Goal: Navigation & Orientation: Understand site structure

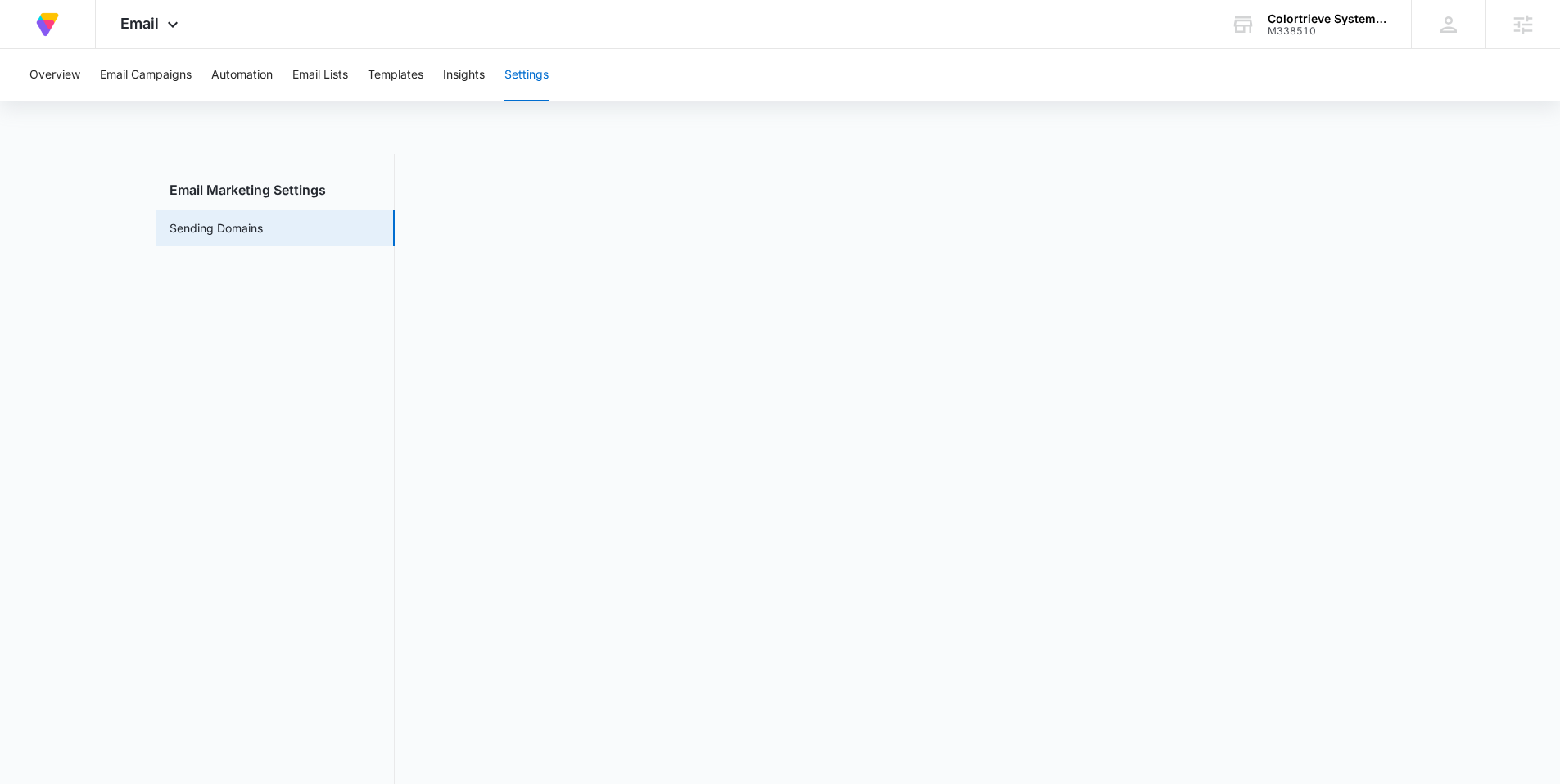
drag, startPoint x: 1463, startPoint y: 470, endPoint x: 1411, endPoint y: 305, distance: 173.0
click at [1464, 469] on main "Email Marketing Settings Sending Domains" at bounding box center [780, 487] width 1560 height 666
click at [1299, 17] on div "Colortrieve Systems Inc." at bounding box center [1327, 19] width 120 height 13
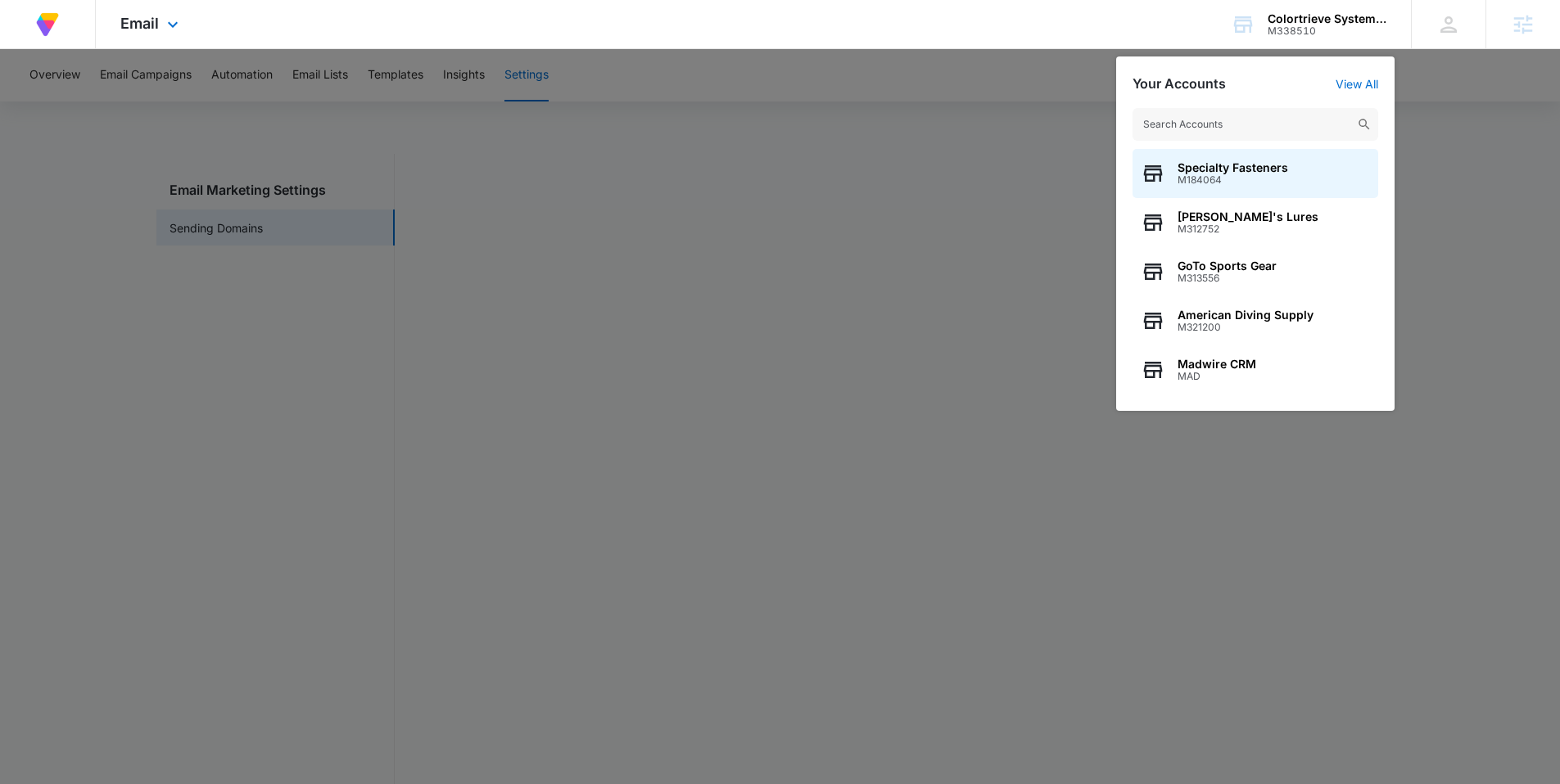
click at [236, 20] on div "At Volusion, we work hard to [PERSON_NAME] a great work environment where every…" at bounding box center [780, 24] width 1560 height 49
click at [178, 23] on icon at bounding box center [173, 29] width 20 height 20
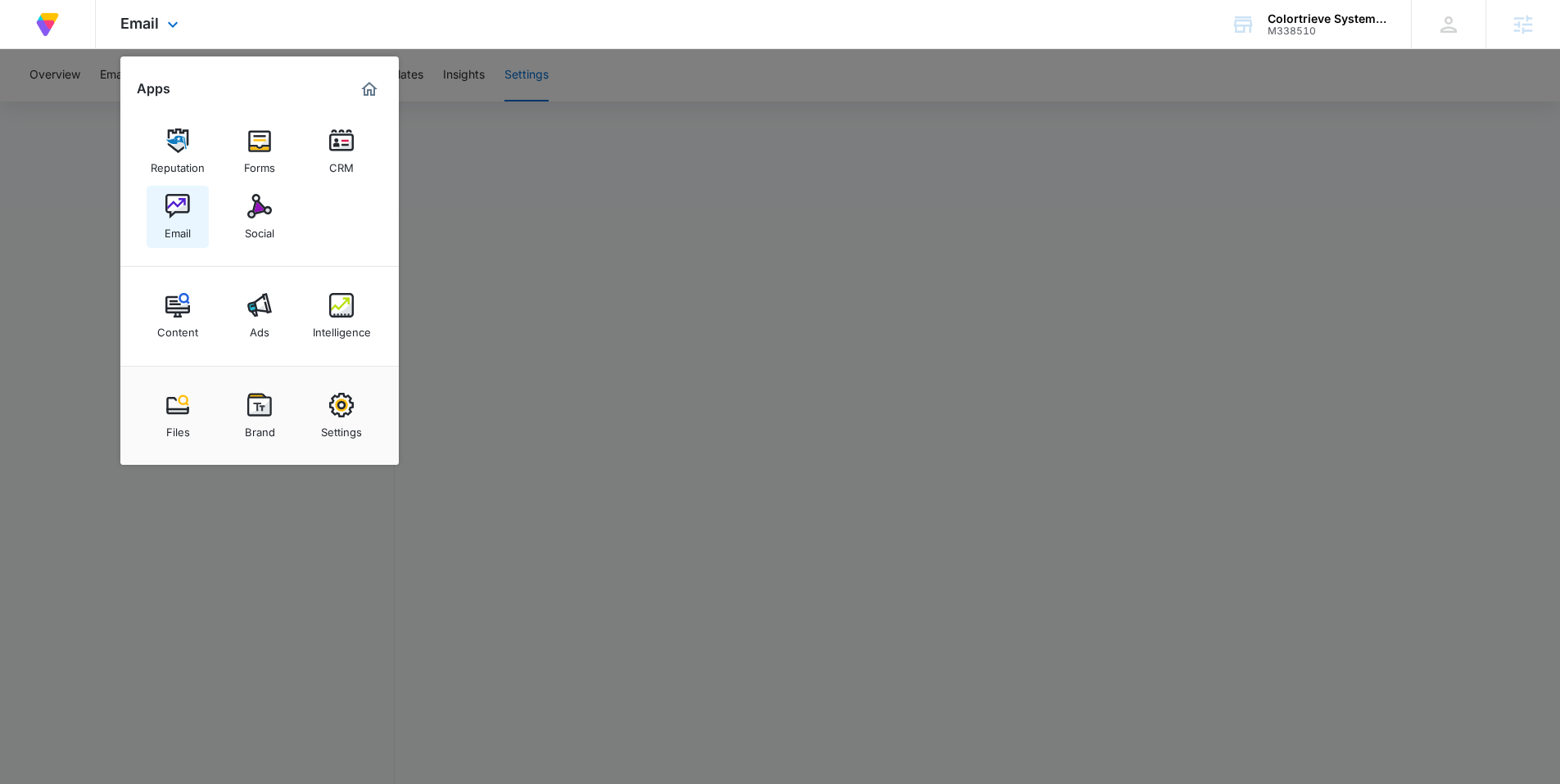
click at [180, 214] on img at bounding box center [177, 206] width 24 height 24
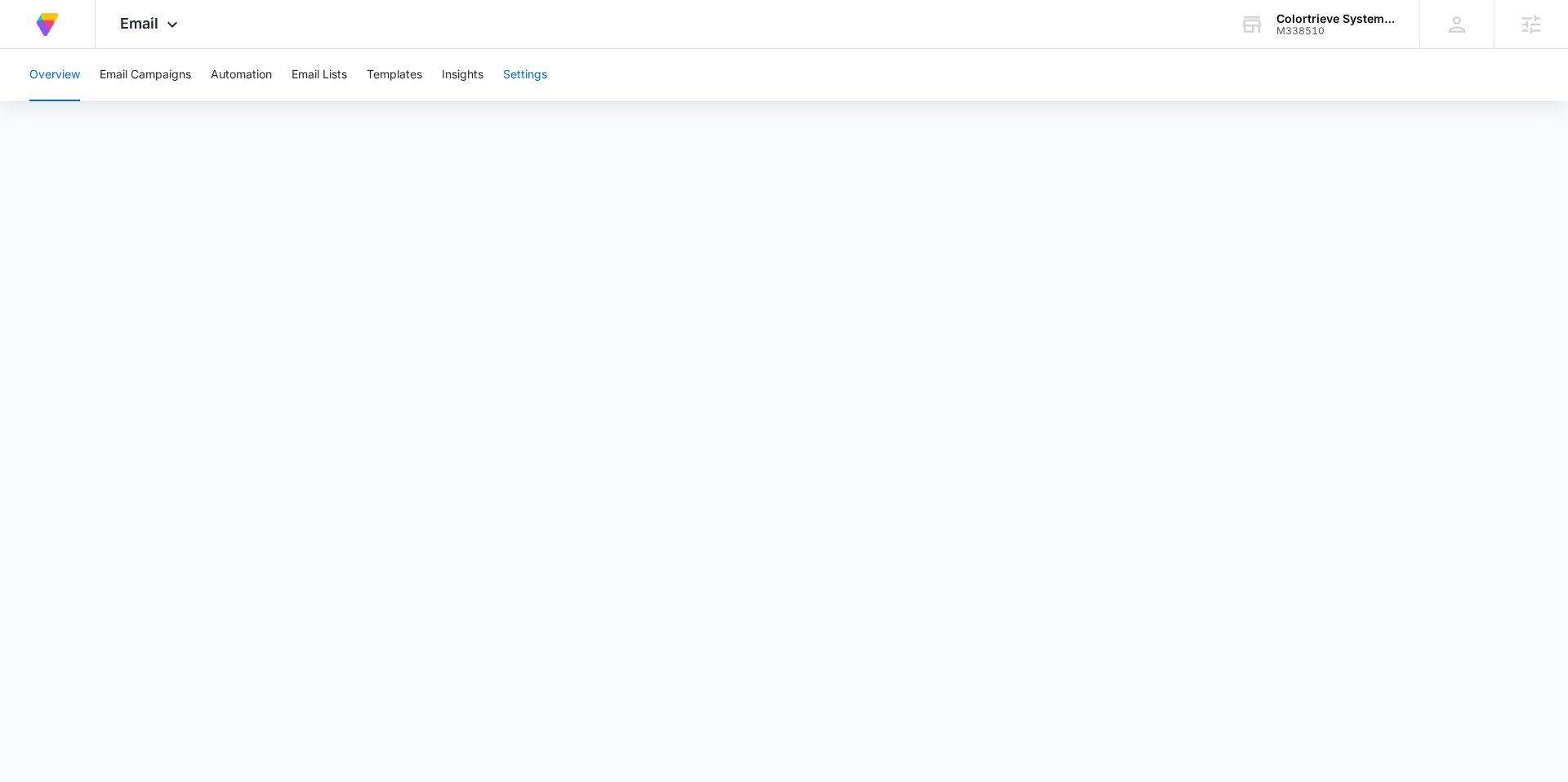
click at [524, 77] on button "Settings" at bounding box center [524, 75] width 44 height 52
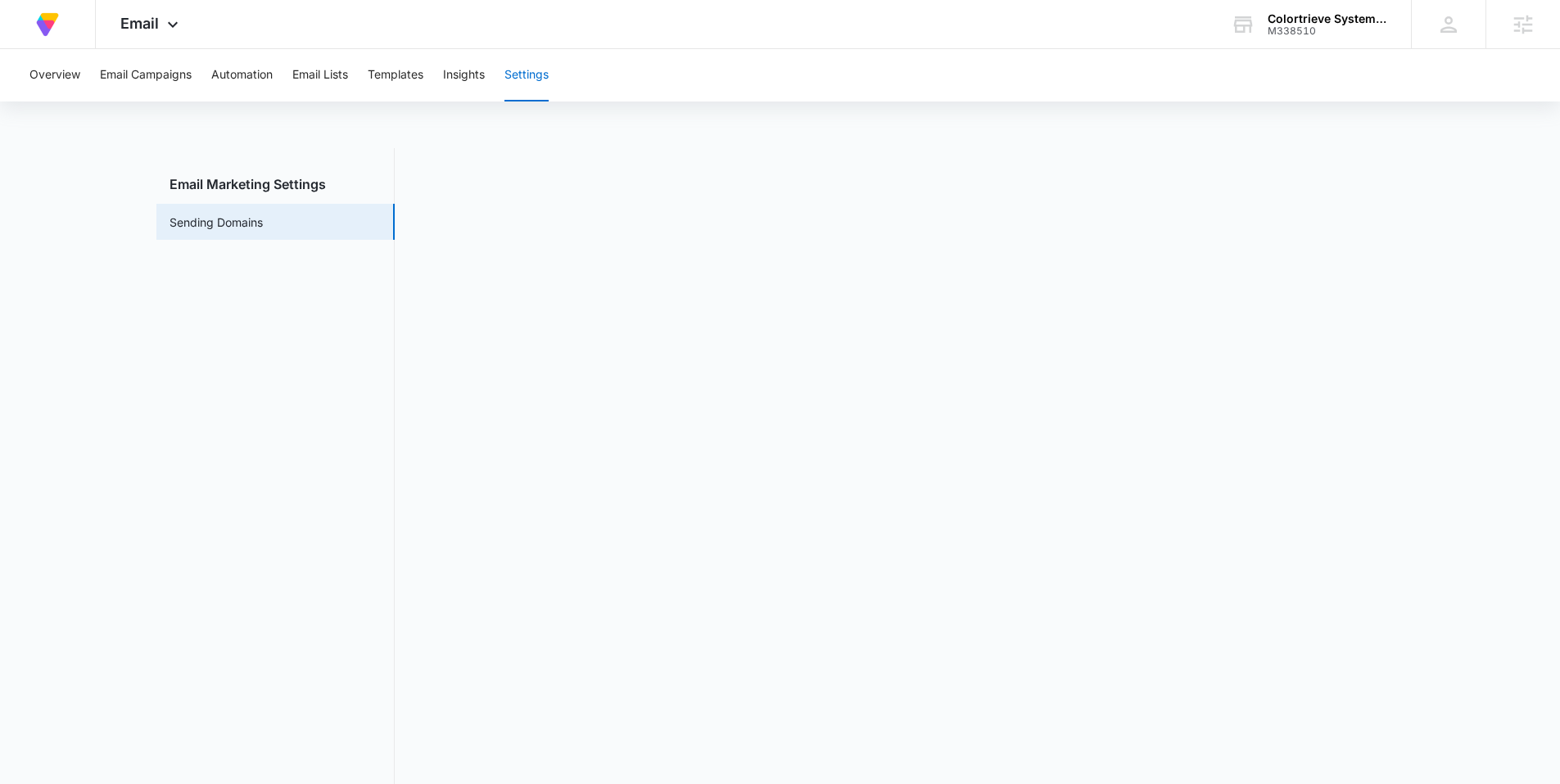
scroll to position [6, 0]
click at [386, 76] on button "Templates" at bounding box center [395, 75] width 56 height 52
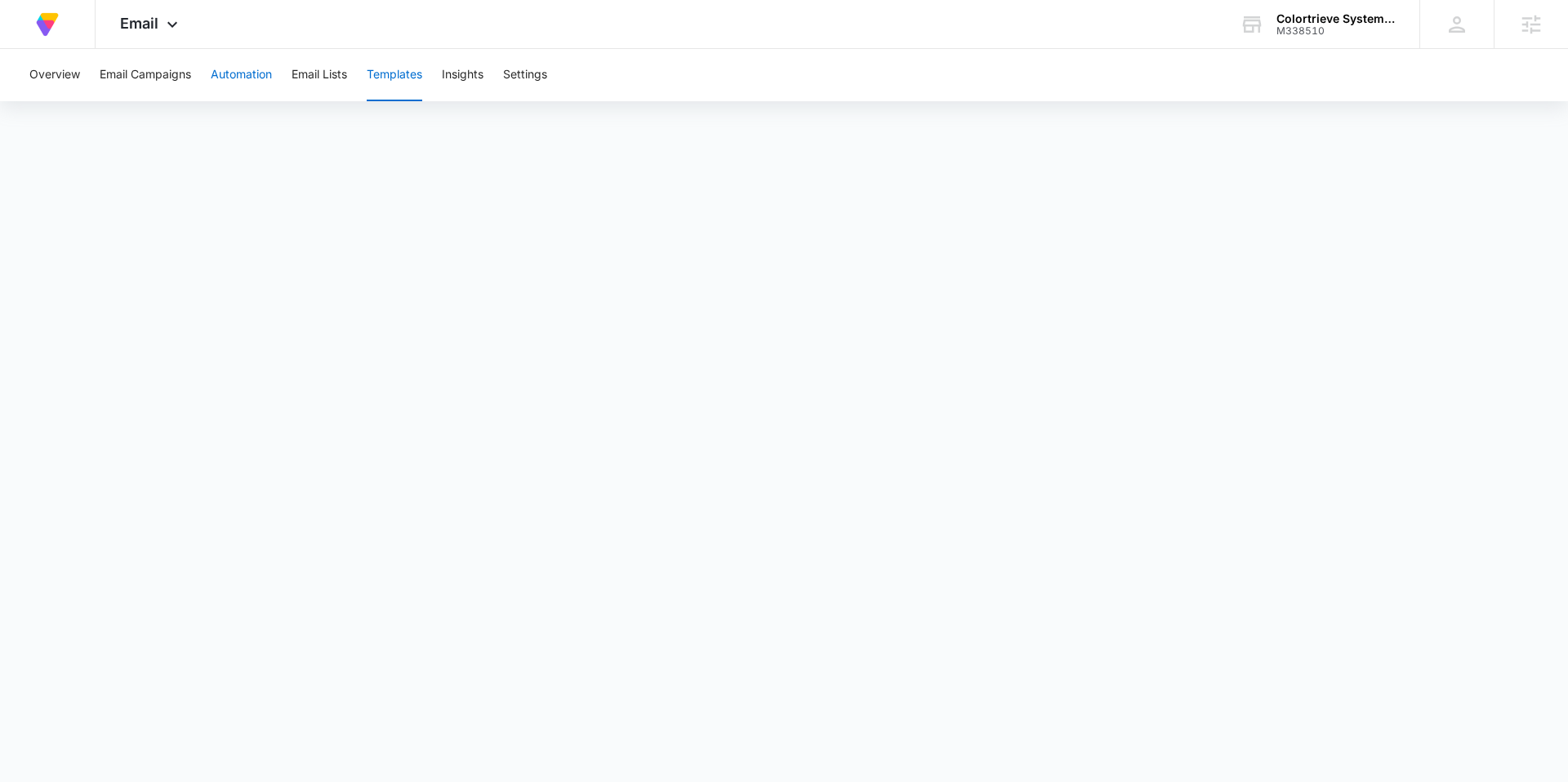
click at [240, 77] on button "Automation" at bounding box center [241, 75] width 61 height 52
click at [136, 24] on span "Email" at bounding box center [139, 22] width 39 height 17
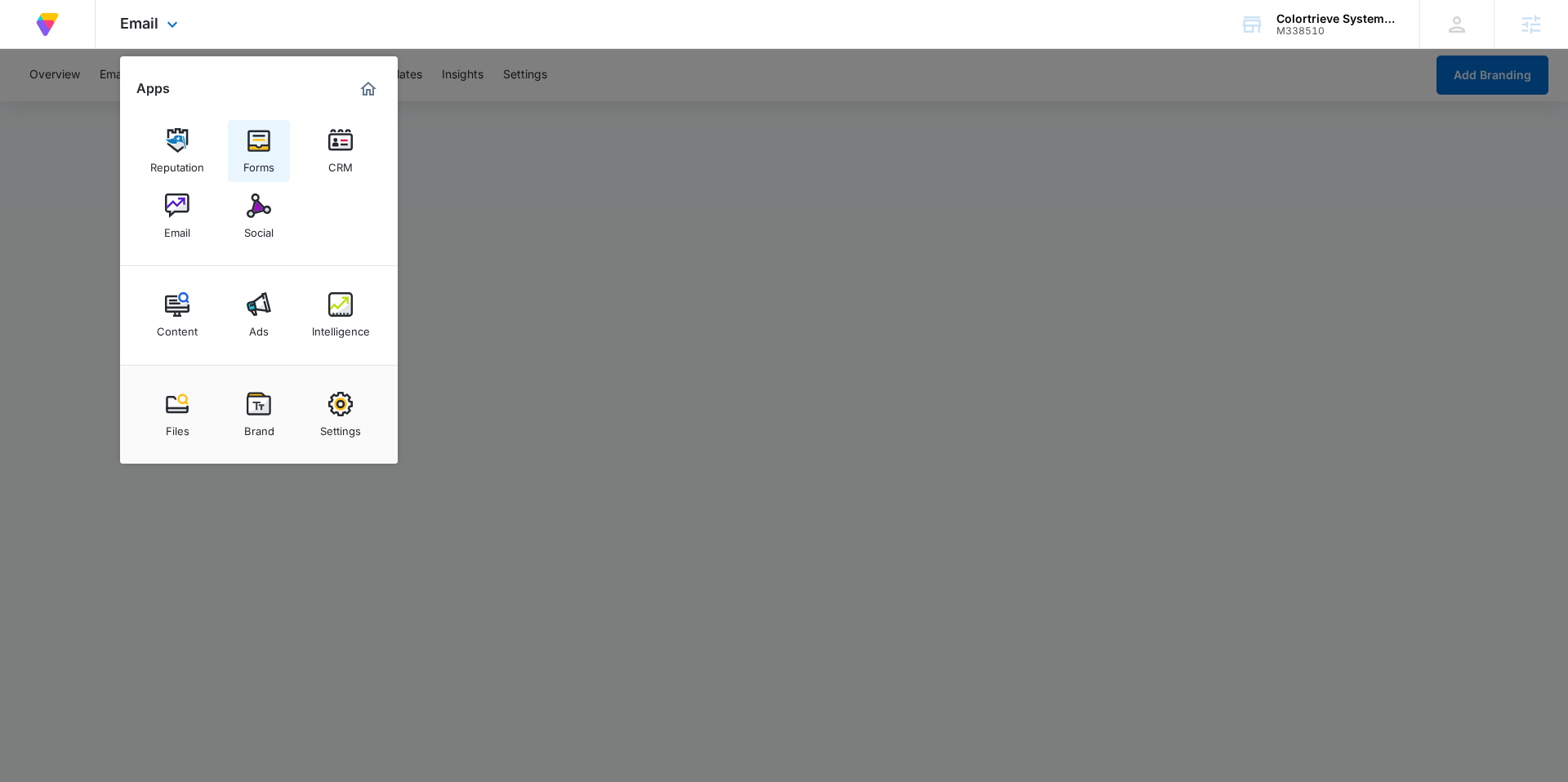
click at [270, 164] on div "Forms" at bounding box center [259, 163] width 31 height 21
